Goal: Task Accomplishment & Management: Manage account settings

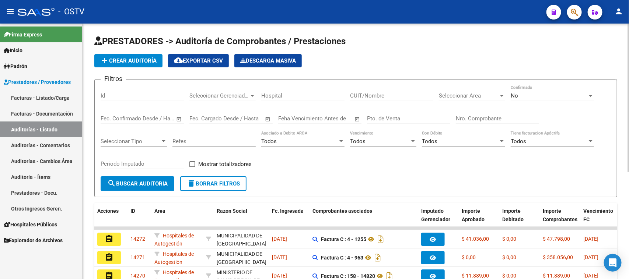
click at [0, 122] on link "Auditorías - Listado" at bounding box center [41, 130] width 82 height 16
click at [30, 129] on link "Auditorías - Listado" at bounding box center [41, 130] width 82 height 16
click at [500, 117] on input "Nro. Comprobante" at bounding box center [496, 118] width 83 height 7
paste input "36687"
click at [460, 117] on input "Nro. Comprobante" at bounding box center [496, 118] width 83 height 7
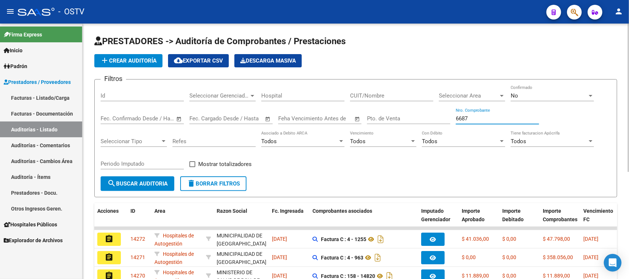
type input "6687"
click at [540, 93] on div "No" at bounding box center [548, 95] width 77 height 7
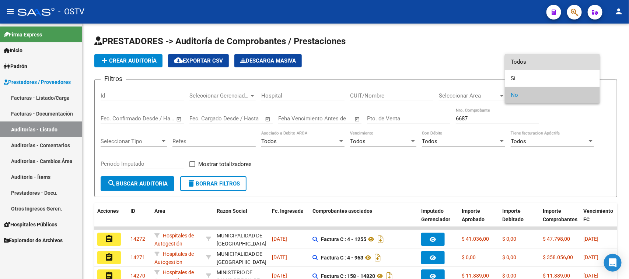
click at [541, 61] on span "Todos" at bounding box center [551, 62] width 83 height 17
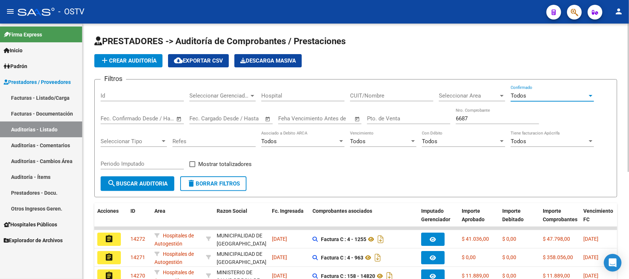
click at [142, 183] on span "search Buscar Auditoria" at bounding box center [137, 183] width 60 height 7
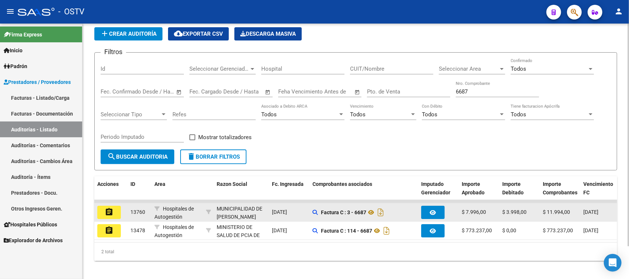
scroll to position [38, 0]
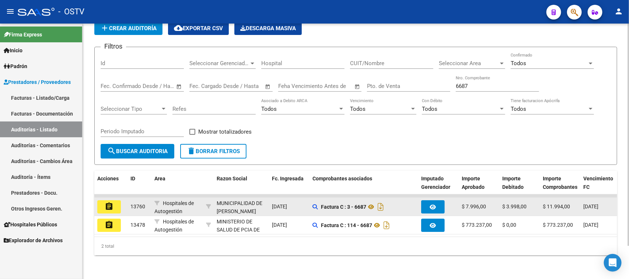
click at [105, 202] on mat-icon "assignment" at bounding box center [109, 206] width 9 height 9
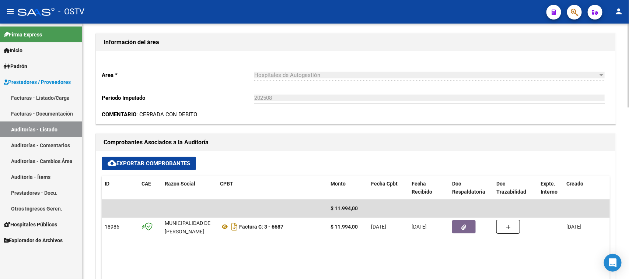
scroll to position [230, 0]
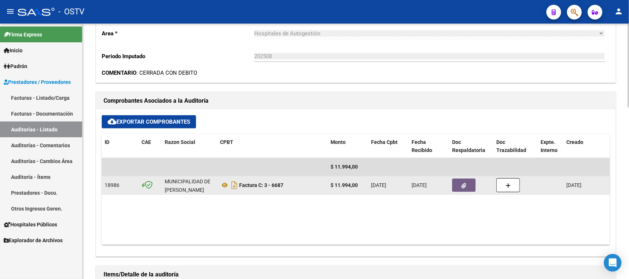
click at [466, 189] on button "button" at bounding box center [464, 185] width 24 height 13
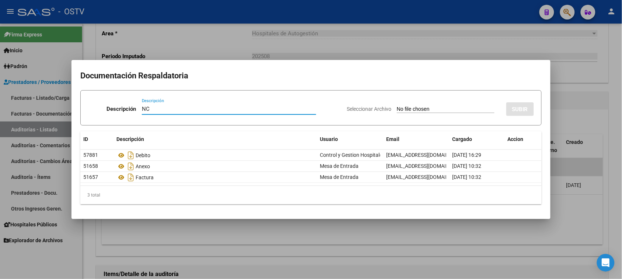
type input "NC"
click at [448, 109] on input "Seleccionar Archivo" at bounding box center [446, 109] width 98 height 7
type input "C:\fakepath\3-6687.pdf"
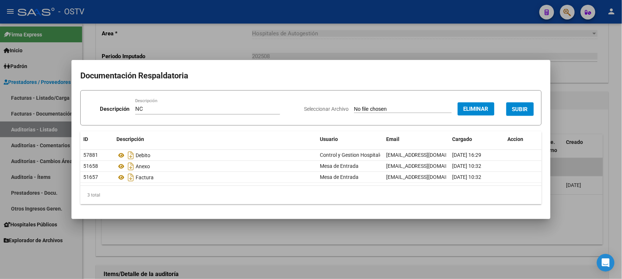
click at [517, 110] on span "SUBIR" at bounding box center [520, 109] width 16 height 7
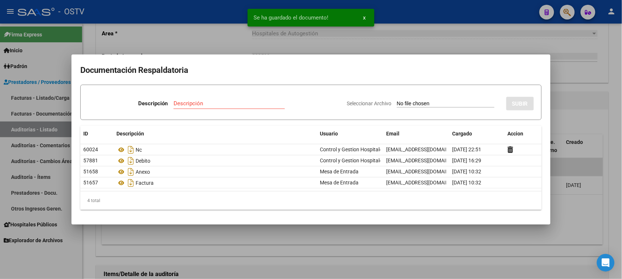
click at [573, 104] on div at bounding box center [311, 139] width 622 height 279
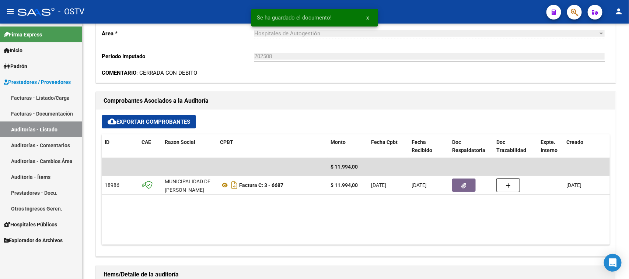
click at [56, 132] on link "Auditorías - Listado" at bounding box center [41, 130] width 82 height 16
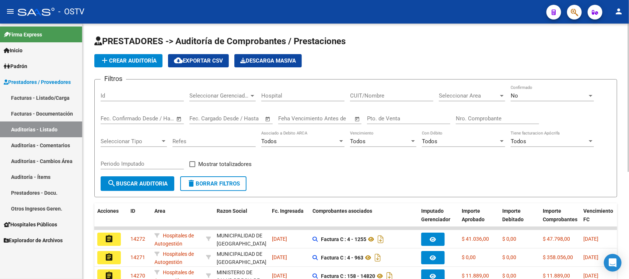
click at [474, 115] on input "Nro. Comprobante" at bounding box center [496, 118] width 83 height 7
click at [554, 96] on div "No" at bounding box center [548, 95] width 77 height 7
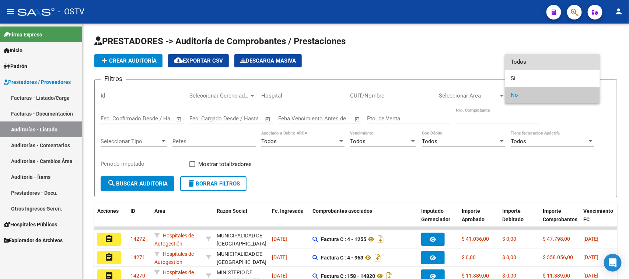
click at [527, 64] on span "Todos" at bounding box center [551, 62] width 83 height 17
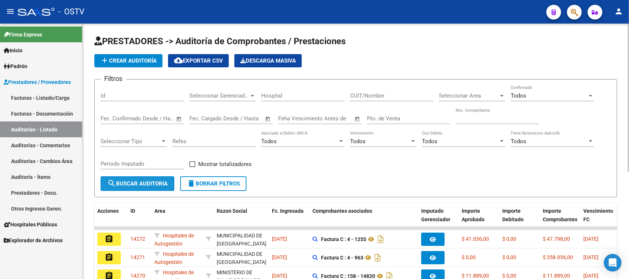
click at [147, 177] on button "search Buscar Auditoria" at bounding box center [138, 183] width 74 height 15
click at [461, 116] on input "Nro. Comprobante" at bounding box center [496, 118] width 83 height 7
type input "6779"
click at [112, 180] on mat-icon "search" at bounding box center [111, 183] width 9 height 9
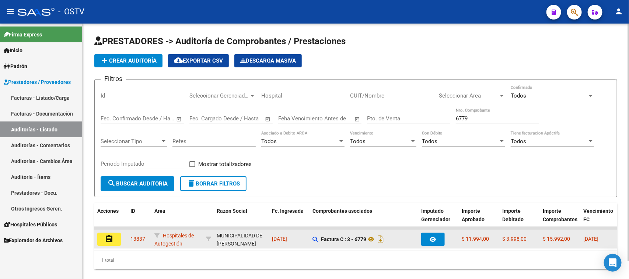
click at [114, 233] on button "assignment" at bounding box center [109, 239] width 24 height 13
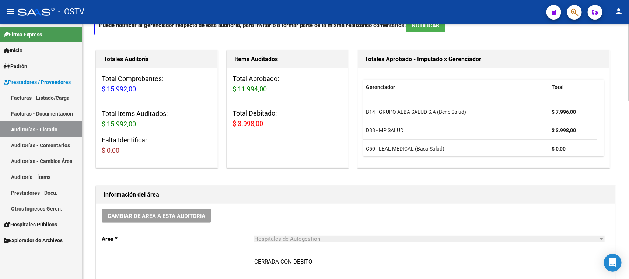
scroll to position [138, 0]
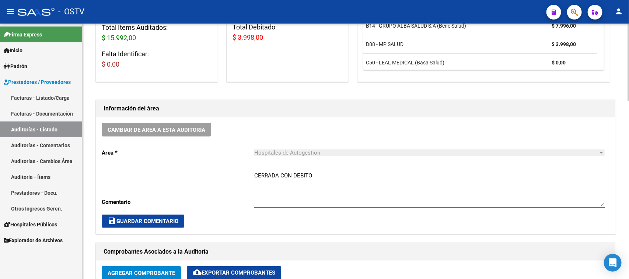
drag, startPoint x: 324, startPoint y: 176, endPoint x: 292, endPoint y: 175, distance: 32.8
click at [292, 175] on textarea "CERRADA CON DEBITO" at bounding box center [429, 189] width 351 height 35
type textarea "CERRADA CON NC"
click at [168, 219] on span "save Guardar Comentario" at bounding box center [143, 221] width 71 height 7
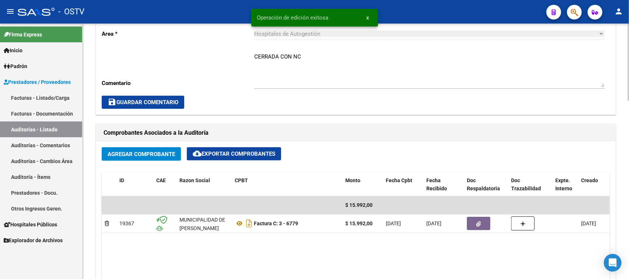
scroll to position [276, 0]
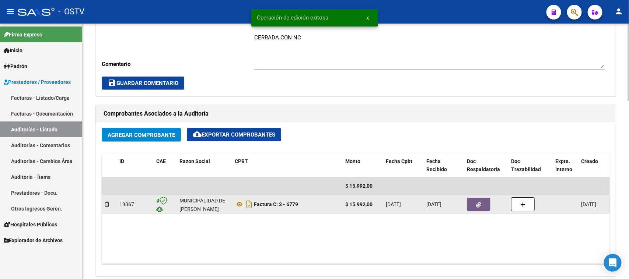
click at [479, 206] on icon "button" at bounding box center [478, 205] width 5 height 6
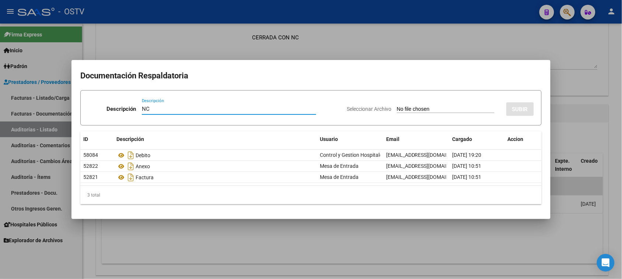
type input "NC"
click at [401, 108] on input "Seleccionar Archivo" at bounding box center [446, 109] width 98 height 7
type input "C:\fakepath\3-6779.pdf"
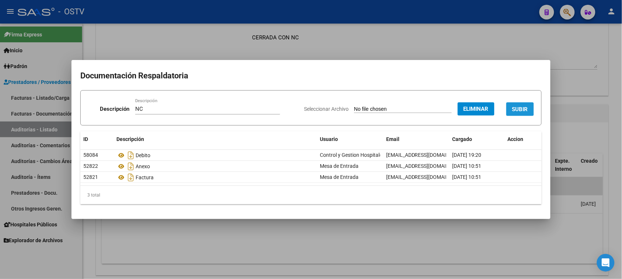
click at [519, 106] on span "SUBIR" at bounding box center [520, 109] width 16 height 7
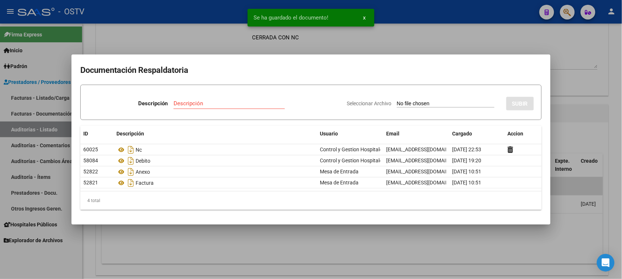
click at [577, 103] on div at bounding box center [311, 139] width 622 height 279
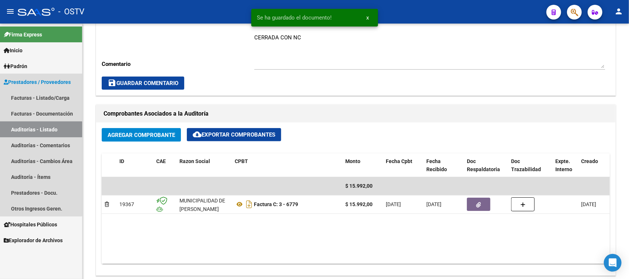
click at [16, 131] on link "Auditorías - Listado" at bounding box center [41, 130] width 82 height 16
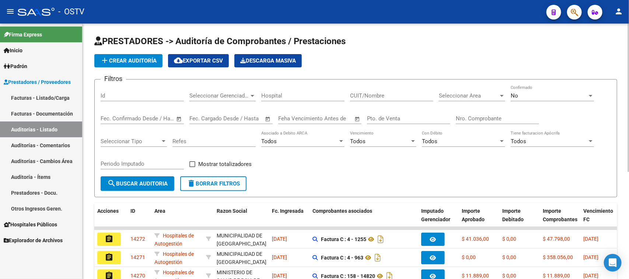
click at [502, 120] on input "Nro. Comprobante" at bounding box center [496, 118] width 83 height 7
paste input "94596"
click at [461, 116] on input "Nro. Comprobante" at bounding box center [496, 118] width 83 height 7
type input "4596"
click at [519, 94] on div "No" at bounding box center [548, 95] width 77 height 7
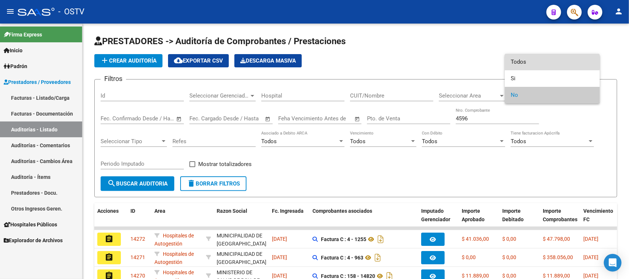
click at [520, 62] on span "Todos" at bounding box center [551, 62] width 83 height 17
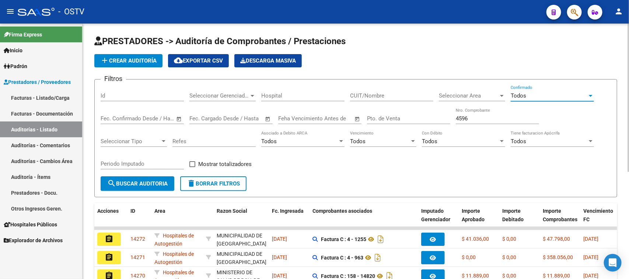
click at [140, 187] on button "search Buscar Auditoria" at bounding box center [138, 183] width 74 height 15
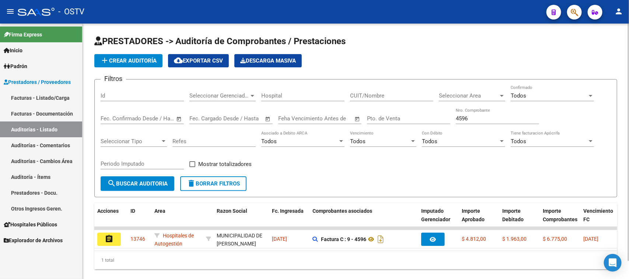
scroll to position [20, 0]
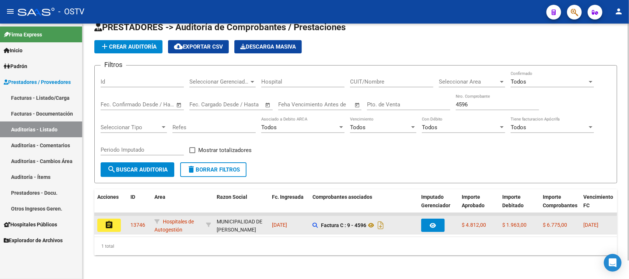
click at [115, 221] on button "assignment" at bounding box center [109, 225] width 24 height 13
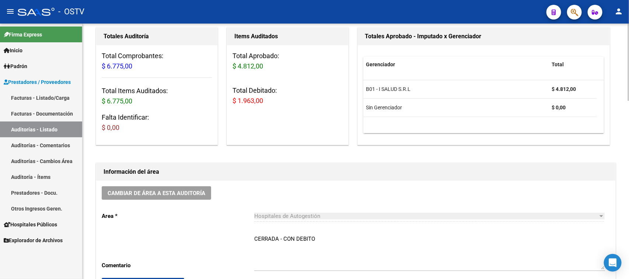
scroll to position [138, 0]
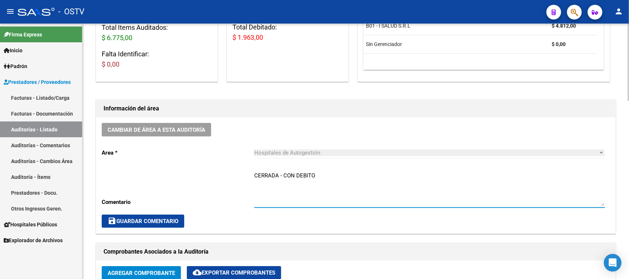
drag, startPoint x: 319, startPoint y: 175, endPoint x: 280, endPoint y: 175, distance: 38.3
click at [280, 175] on textarea "CERRADA - CON DEBITO" at bounding box center [429, 189] width 351 height 35
type textarea "CERRADA CON NC"
click at [120, 215] on button "save Guardar Comentario" at bounding box center [143, 221] width 82 height 13
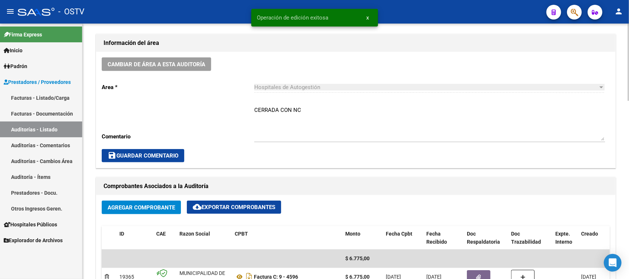
scroll to position [276, 0]
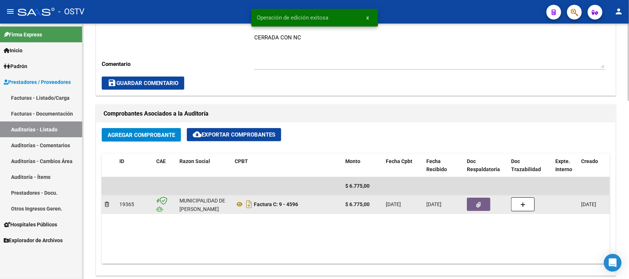
click at [471, 203] on button "button" at bounding box center [479, 204] width 24 height 13
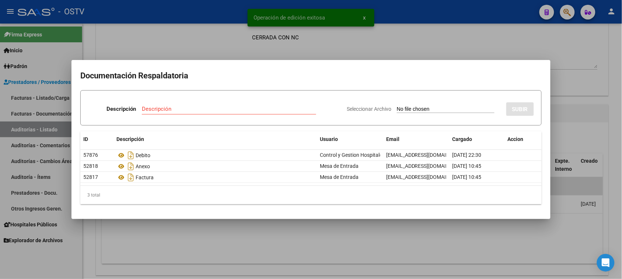
click at [564, 81] on div at bounding box center [311, 139] width 622 height 279
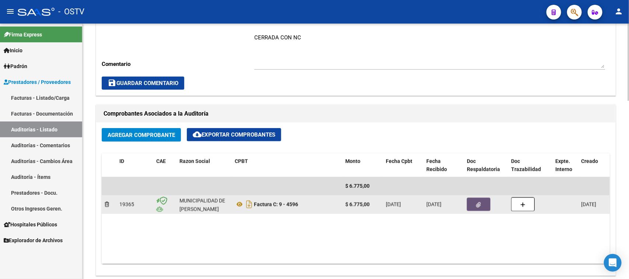
click at [478, 207] on icon "button" at bounding box center [478, 205] width 5 height 6
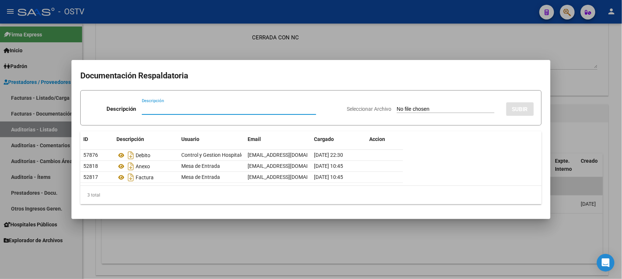
click at [138, 117] on div "Descripción Descripción" at bounding box center [214, 110] width 253 height 22
click at [196, 109] on input "Descripción" at bounding box center [229, 109] width 174 height 7
type input "NC"
click at [398, 107] on input "Seleccionar Archivo" at bounding box center [446, 109] width 98 height 7
click at [415, 109] on input "Seleccionar Archivo" at bounding box center [446, 109] width 98 height 7
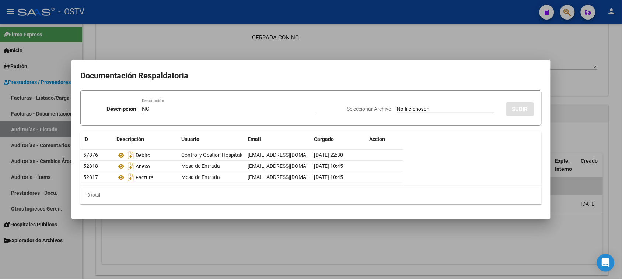
type input "C:\fakepath\9-4596.pdf"
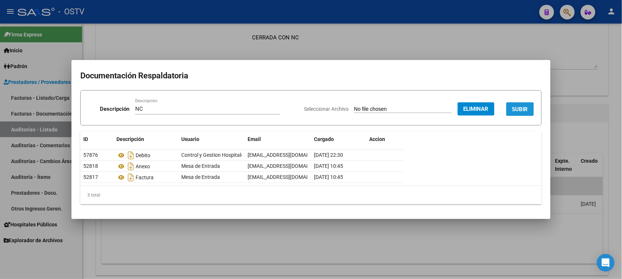
click at [513, 106] on span "SUBIR" at bounding box center [520, 109] width 16 height 7
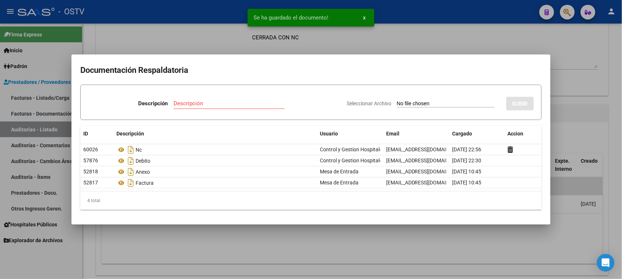
click at [595, 102] on div at bounding box center [311, 139] width 622 height 279
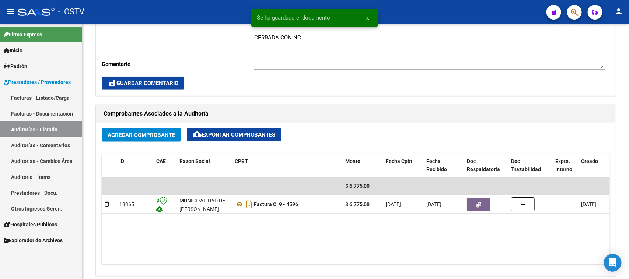
click at [22, 130] on link "Auditorías - Listado" at bounding box center [41, 130] width 82 height 16
